Goal: Task Accomplishment & Management: Manage account settings

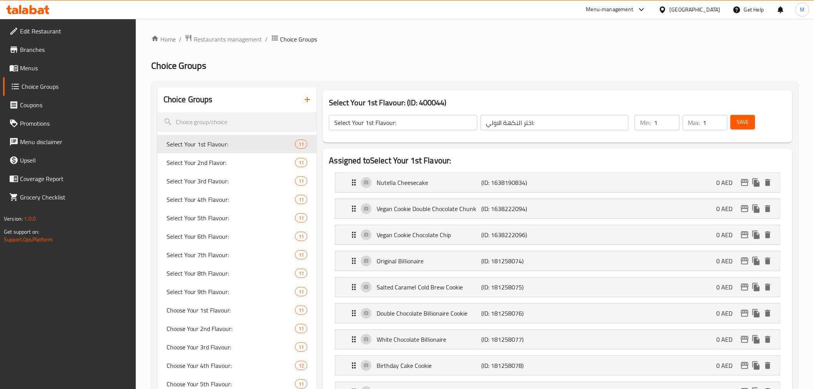
click at [493, 69] on h2 "Choice Groups" at bounding box center [475, 66] width 648 height 12
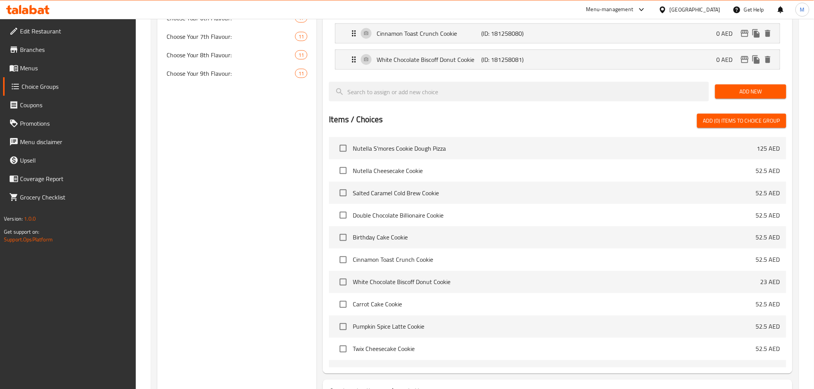
scroll to position [128, 0]
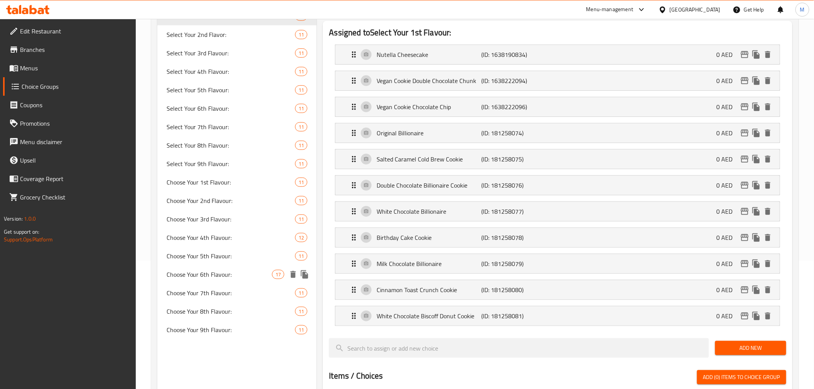
click at [217, 271] on span "Choose Your 6th Flavour:" at bounding box center [220, 274] width 106 height 9
type input "Choose Your 6th Flavour:"
type input "اختر نكهتك السادسة:"
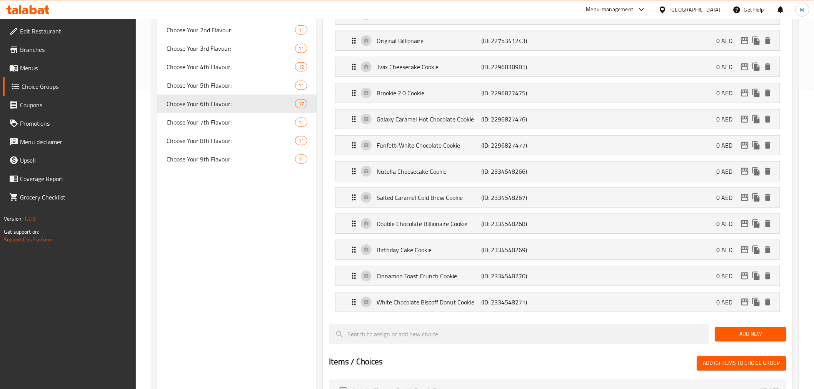
scroll to position [85, 0]
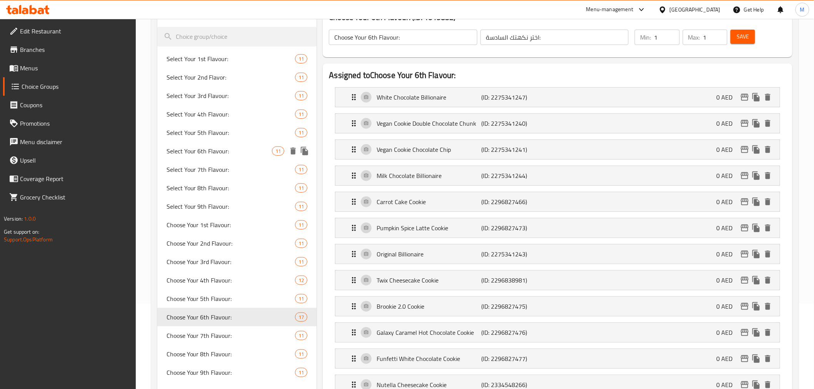
click at [224, 156] on span "Select Your 6th Flavour:" at bounding box center [220, 151] width 106 height 9
type input "Select Your 6th Flavour:"
type input "اختر النكهة السادسة:"
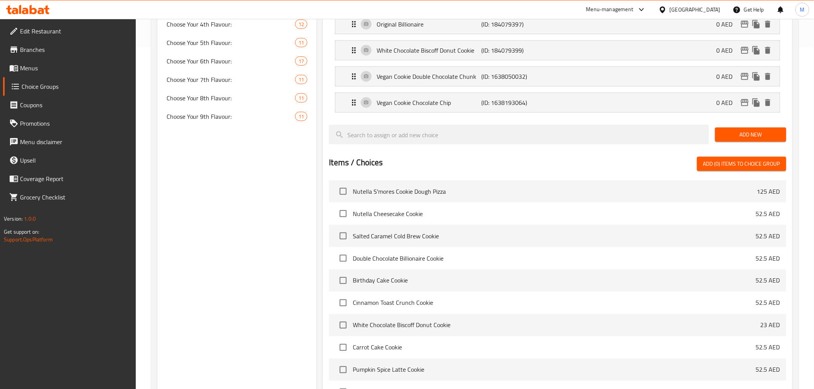
scroll to position [0, 0]
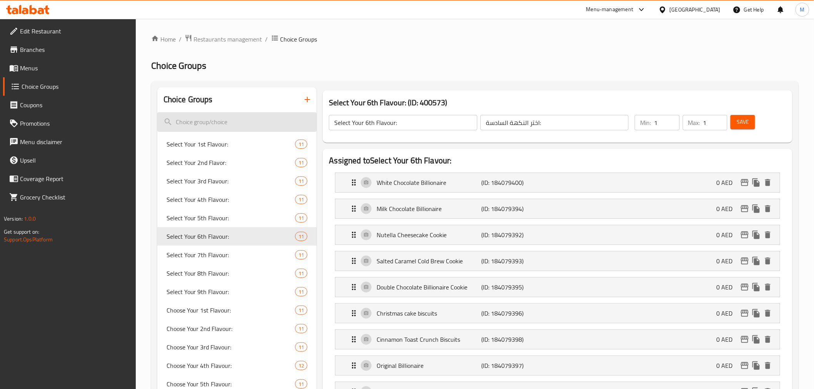
click at [212, 124] on input "search" at bounding box center [237, 122] width 160 height 20
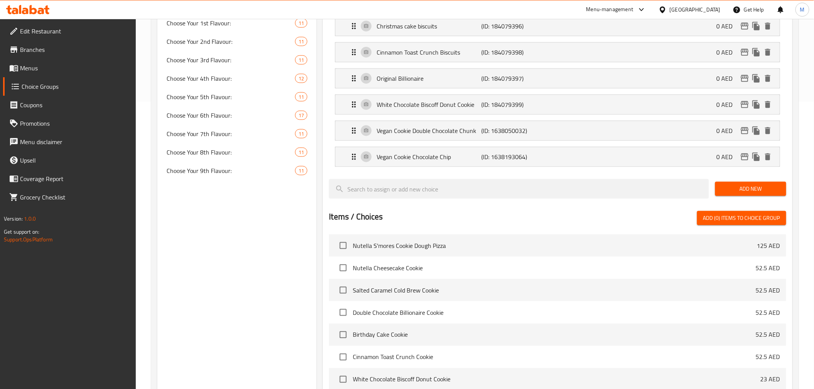
scroll to position [256, 0]
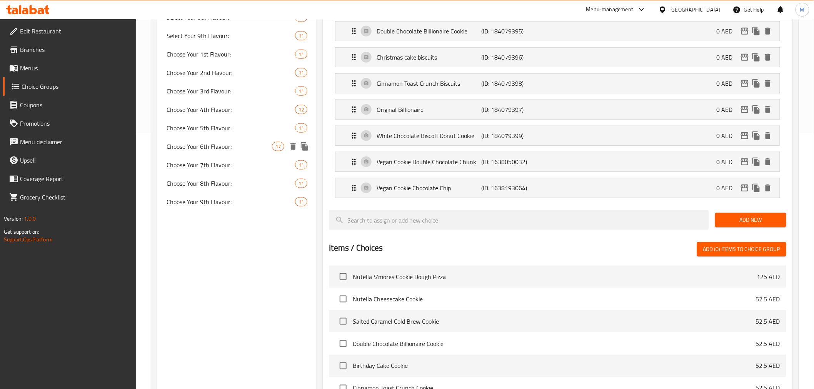
click at [230, 154] on div "Choose Your 6th Flavour: 17" at bounding box center [237, 146] width 160 height 18
type input "Choose Your 6th Flavour:"
type input "اختر نكهتك السادسة:"
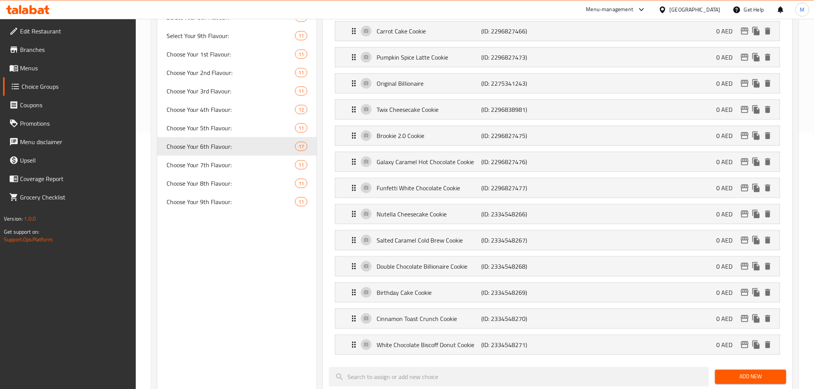
scroll to position [0, 0]
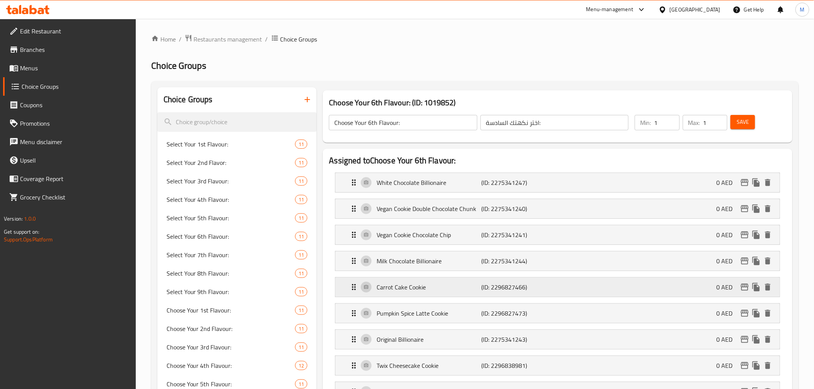
click at [768, 289] on icon "delete" at bounding box center [767, 287] width 5 height 7
click at [770, 313] on icon "delete" at bounding box center [767, 313] width 5 height 7
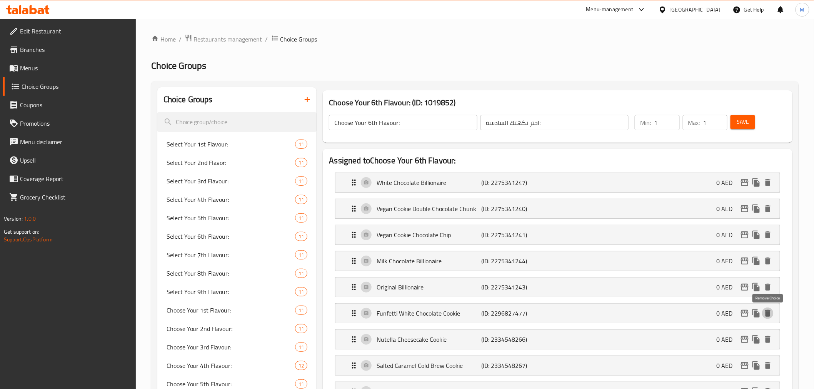
click at [770, 313] on icon "delete" at bounding box center [767, 313] width 5 height 7
click at [752, 119] on button "Save" at bounding box center [743, 122] width 25 height 14
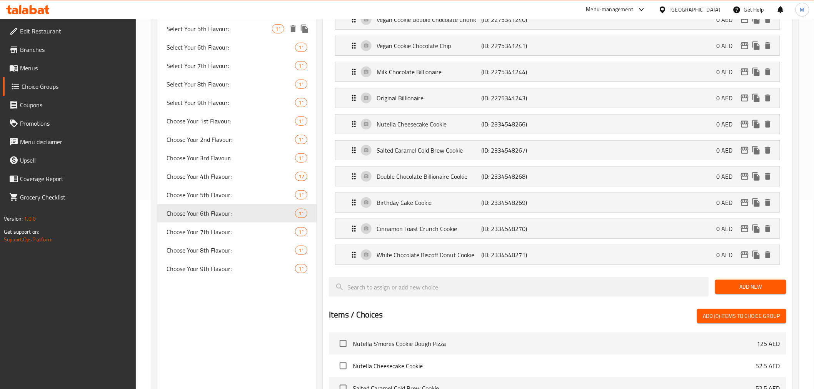
scroll to position [342, 0]
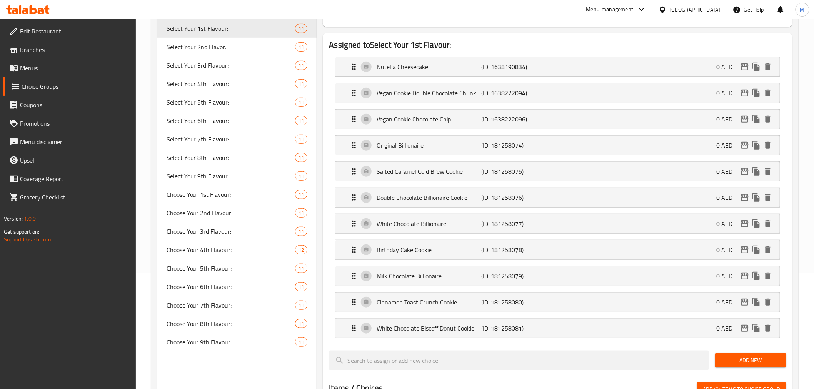
scroll to position [128, 0]
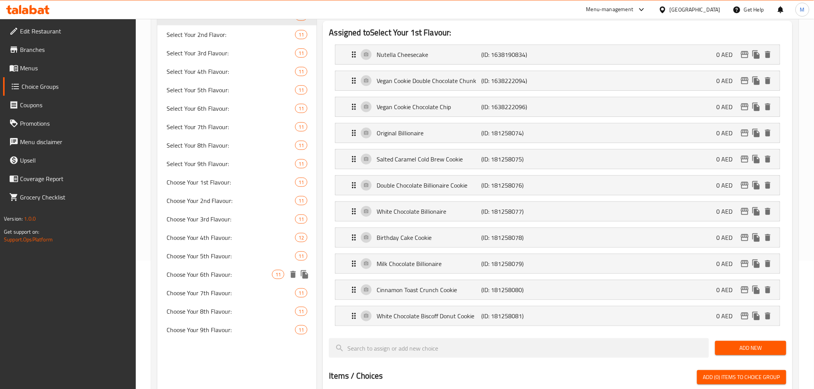
click at [225, 272] on span "Choose Your 6th Flavour:" at bounding box center [220, 274] width 106 height 9
type input "Choose Your 6th Flavour:"
type input "اختر نكهتك السادسة:"
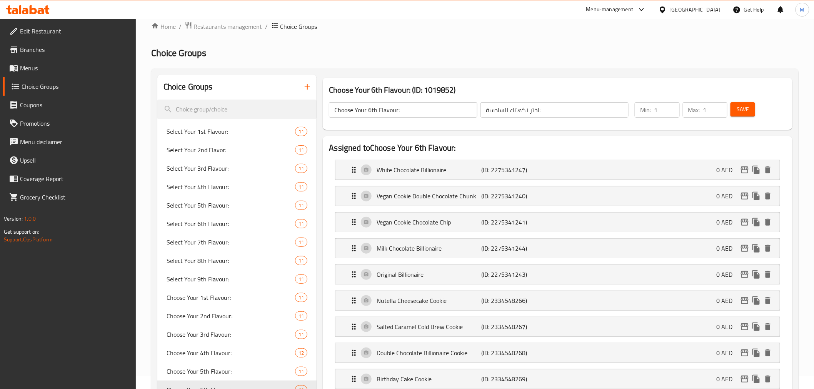
scroll to position [0, 0]
